Goal: Transaction & Acquisition: Subscribe to service/newsletter

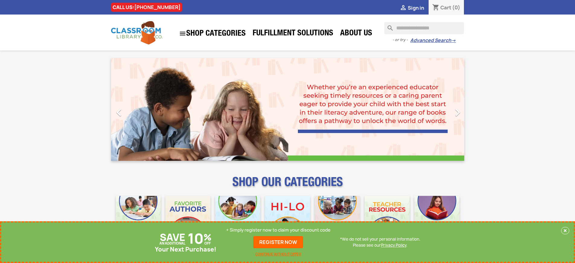
click at [278, 230] on p "+ Simply register now to claim your discount code" at bounding box center [278, 230] width 104 height 6
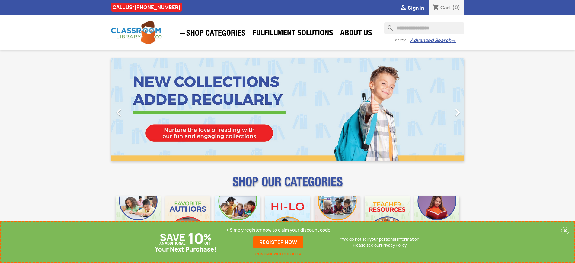
click at [278, 230] on p "+ Simply register now to claim your discount code" at bounding box center [278, 230] width 104 height 6
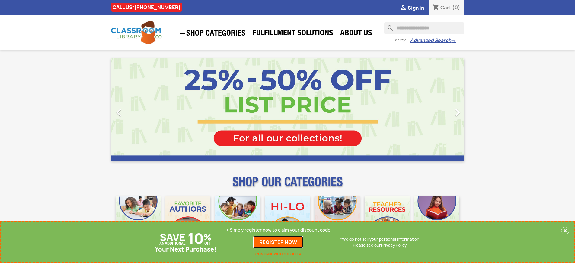
click at [278, 242] on link "REGISTER NOW" at bounding box center [278, 242] width 50 height 12
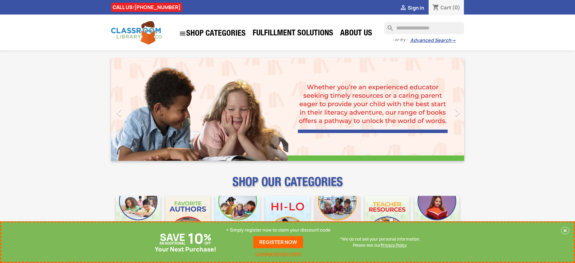
click at [278, 230] on p "+ Simply register now to claim your discount code" at bounding box center [278, 230] width 104 height 6
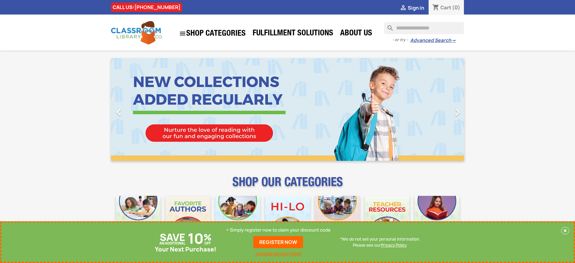
click at [278, 230] on p "+ Simply register now to claim your discount code" at bounding box center [278, 230] width 104 height 6
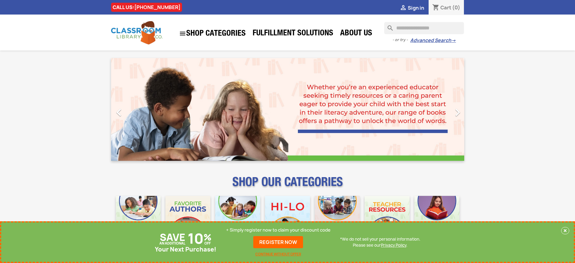
click at [278, 230] on p "+ Simply register now to claim your discount code" at bounding box center [278, 230] width 104 height 6
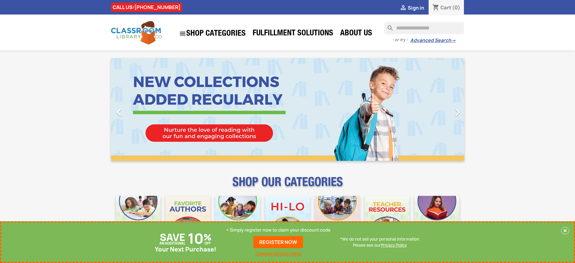
click at [278, 230] on p "+ Simply register now to claim your discount code" at bounding box center [278, 230] width 104 height 6
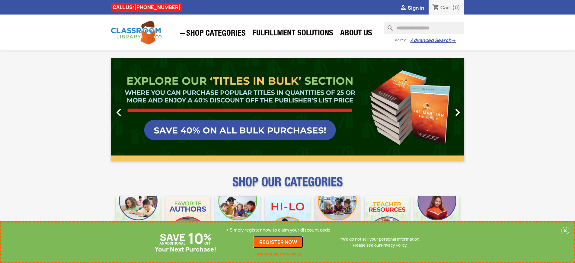
click at [278, 242] on link "REGISTER NOW" at bounding box center [278, 242] width 50 height 12
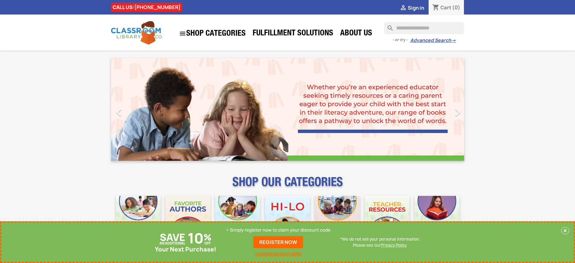
click at [278, 230] on p "+ Simply register now to claim your discount code" at bounding box center [278, 230] width 104 height 6
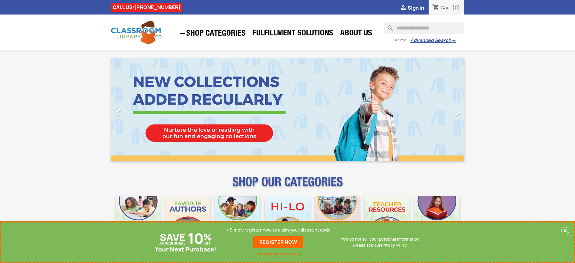
click at [278, 230] on p "+ Simply register now to claim your discount code" at bounding box center [278, 230] width 104 height 6
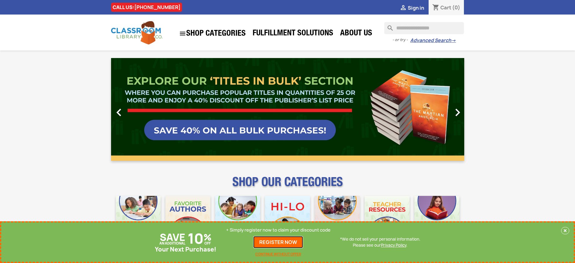
click at [278, 242] on link "REGISTER NOW" at bounding box center [278, 242] width 50 height 12
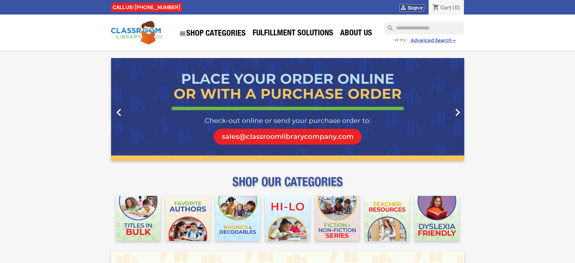
click at [416, 8] on span "Sign in" at bounding box center [416, 8] width 16 height 7
